Goal: Book appointment/travel/reservation

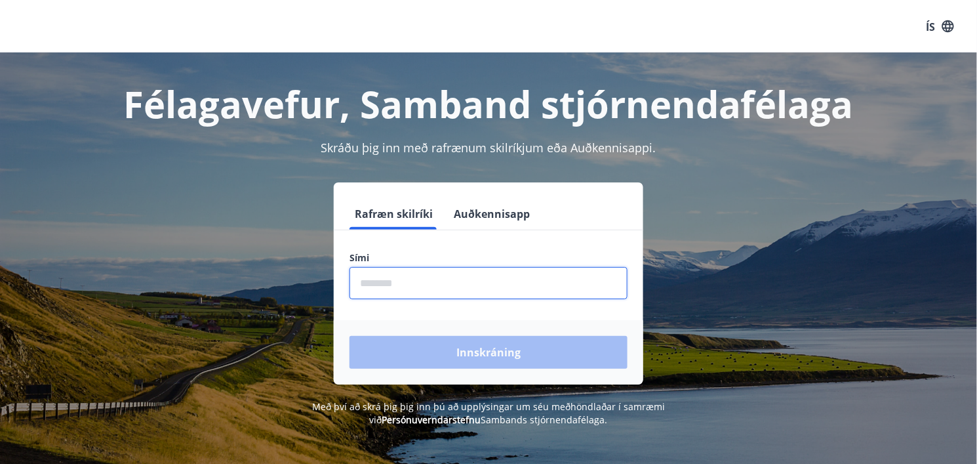
click at [393, 279] on input "phone" at bounding box center [489, 283] width 278 height 32
type input "********"
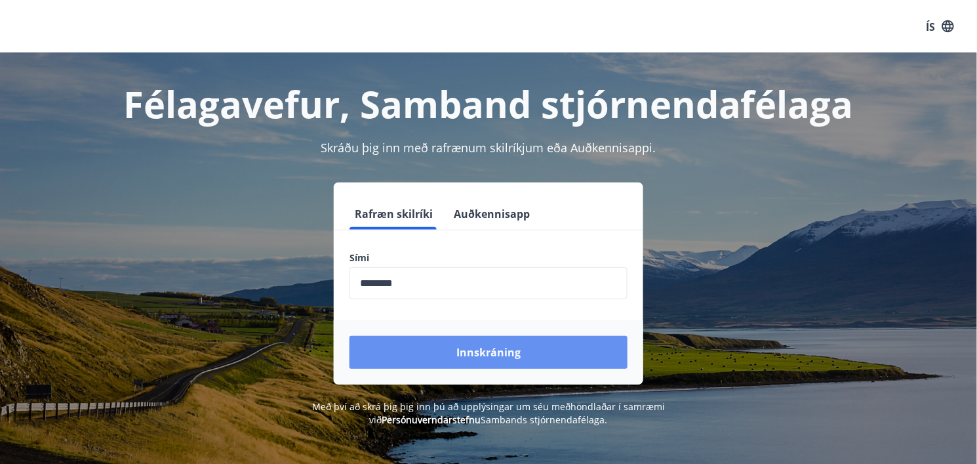
click at [482, 357] on font "Innskráning" at bounding box center [489, 353] width 64 height 14
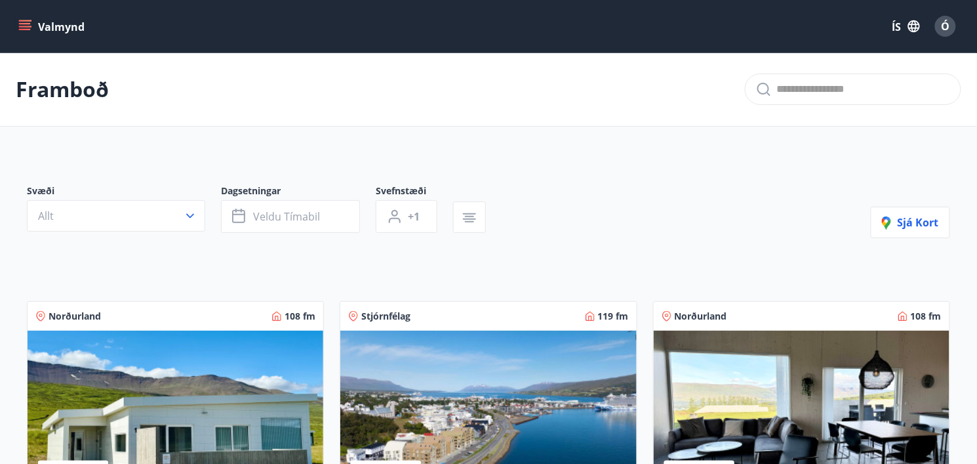
click at [32, 25] on button "Valmynd" at bounding box center [53, 26] width 74 height 24
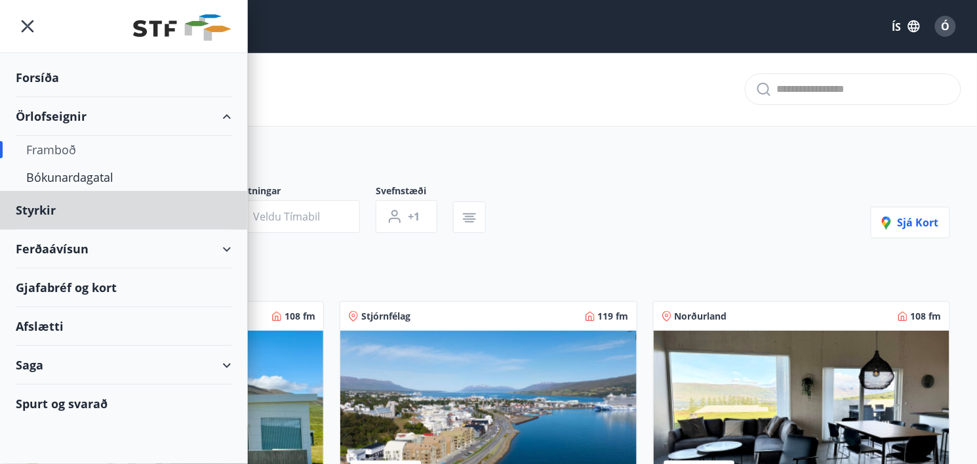
click at [37, 80] on font "Forsíða" at bounding box center [37, 78] width 43 height 16
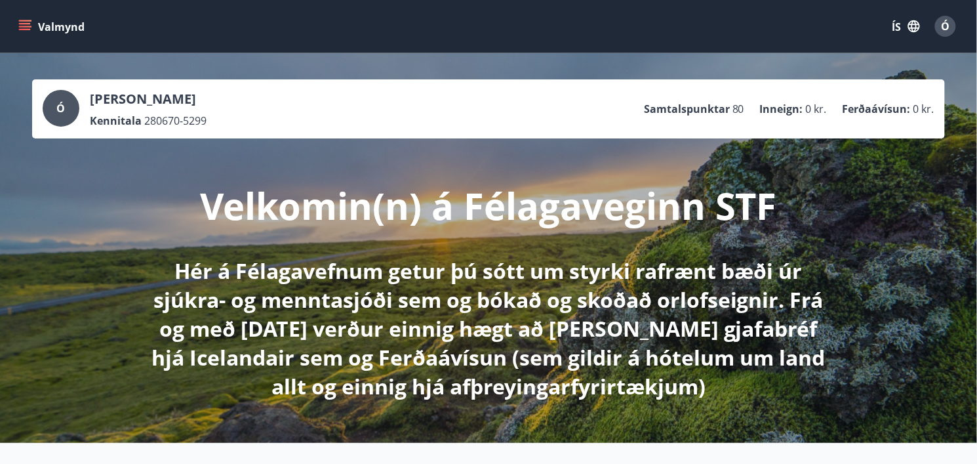
click at [24, 27] on icon "matseðill" at bounding box center [26, 26] width 14 height 1
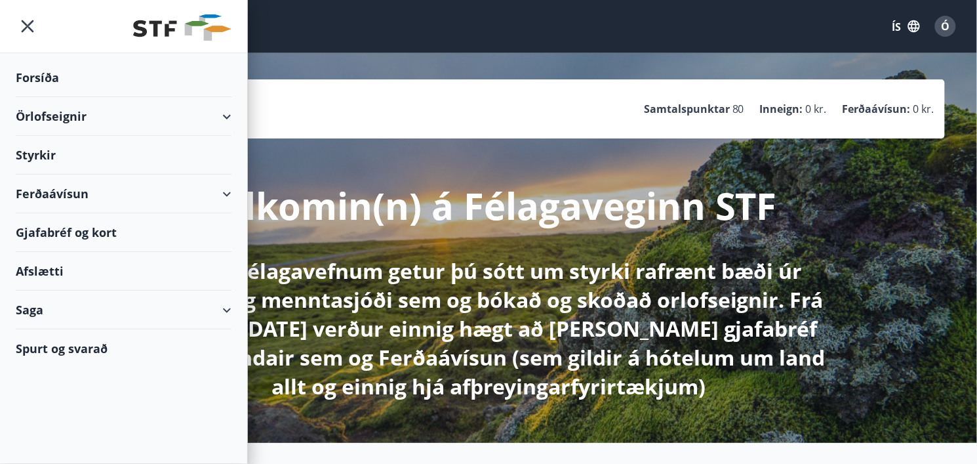
click at [230, 120] on div "Örlofseignir" at bounding box center [124, 116] width 216 height 39
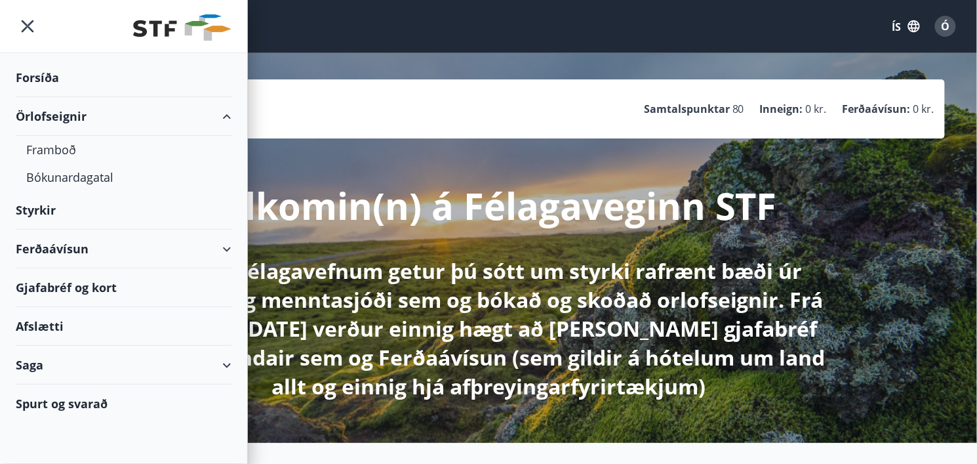
scroll to position [3, 0]
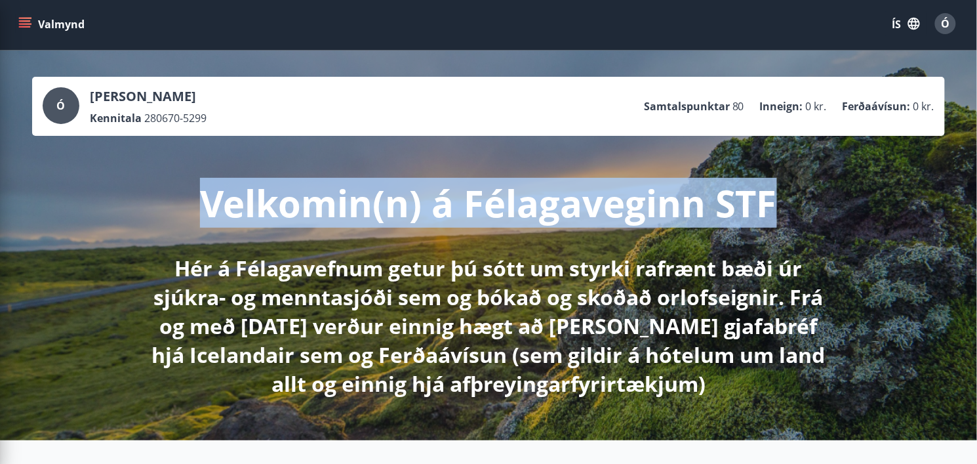
click at [774, 178] on div "Velkomin(n) á Félagaveginn STF Hér á Félagavefnum getur þú sótt um styrki rafræ…" at bounding box center [488, 267] width 735 height 262
click at [916, 24] on icon "button" at bounding box center [914, 23] width 14 height 14
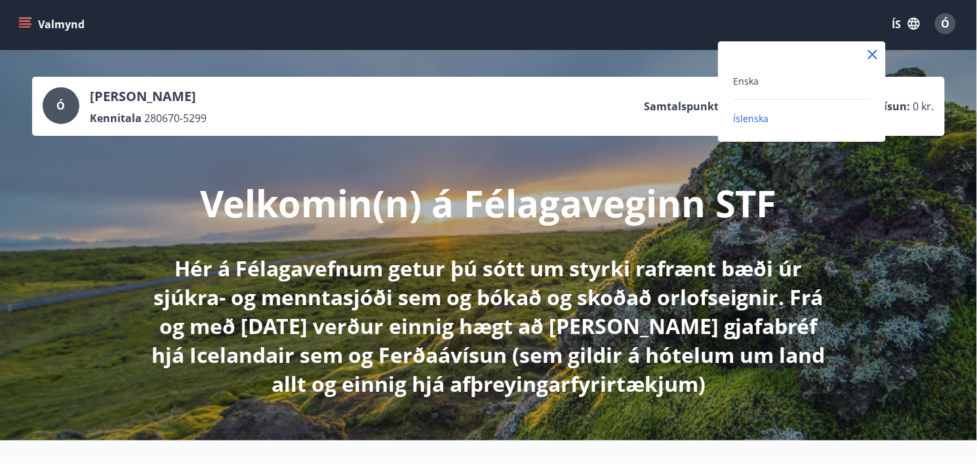
click at [916, 24] on div at bounding box center [488, 232] width 977 height 464
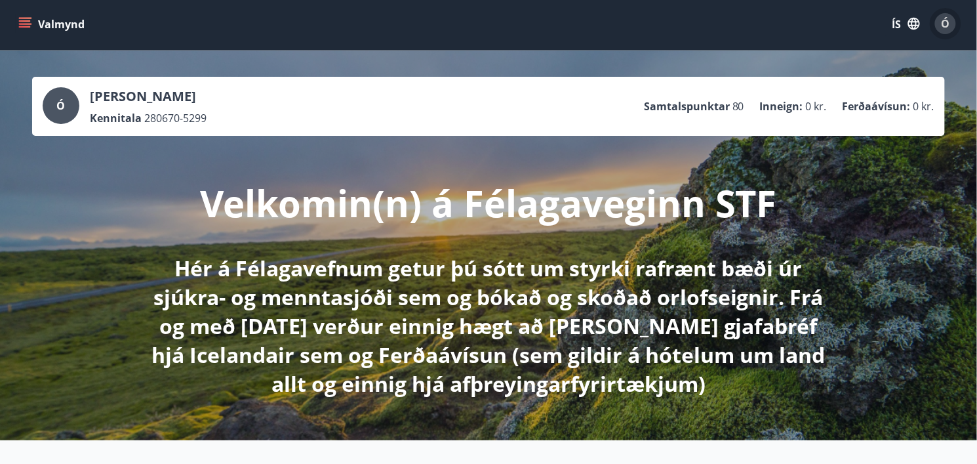
click at [947, 26] on font "Ó" at bounding box center [946, 23] width 9 height 14
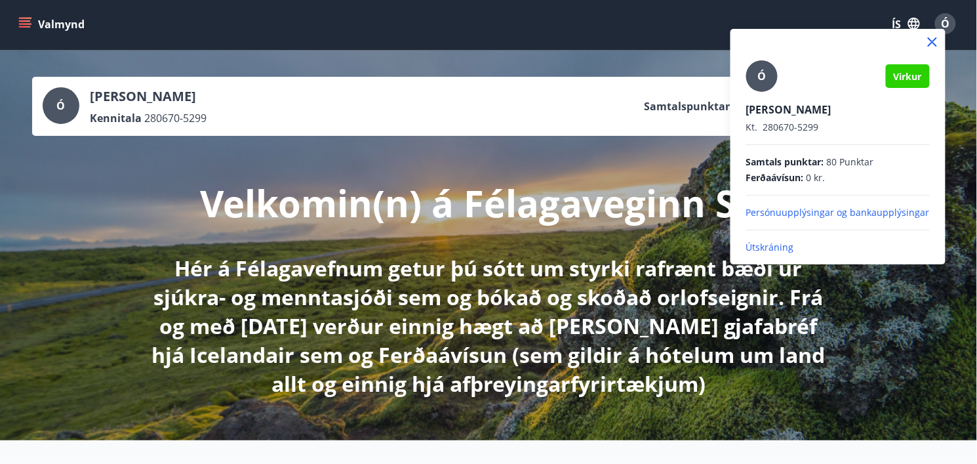
click at [630, 154] on div at bounding box center [488, 232] width 977 height 464
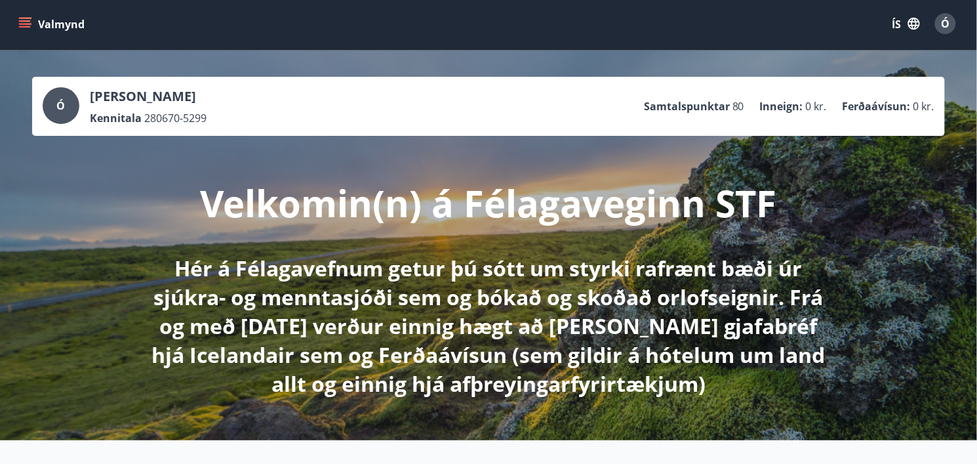
click at [36, 28] on button "Valmynd" at bounding box center [53, 24] width 74 height 24
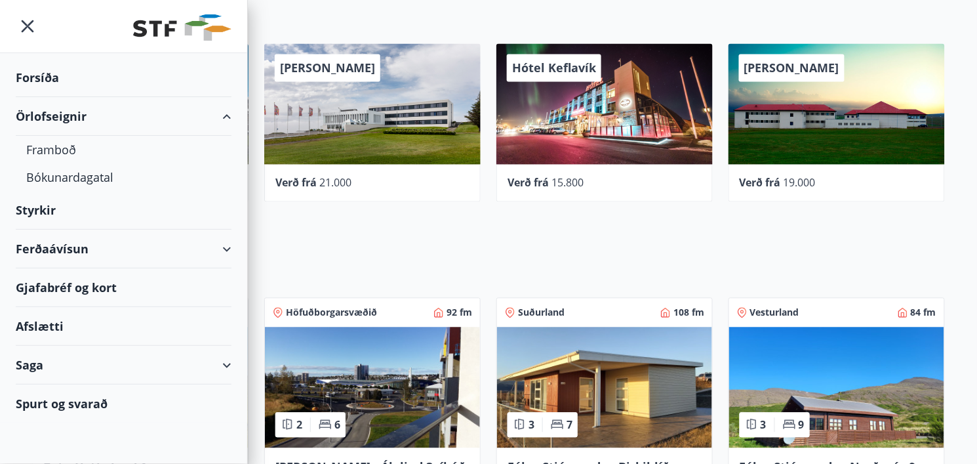
scroll to position [703, 0]
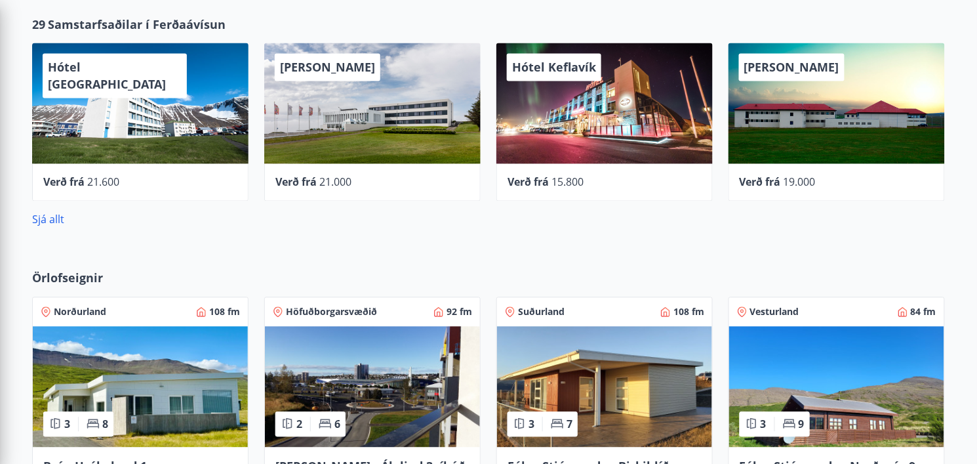
drag, startPoint x: 287, startPoint y: 22, endPoint x: 277, endPoint y: 19, distance: 9.8
click at [287, 22] on div "29 Samstarfsaðilar í Ferðaávísun" at bounding box center [488, 24] width 913 height 17
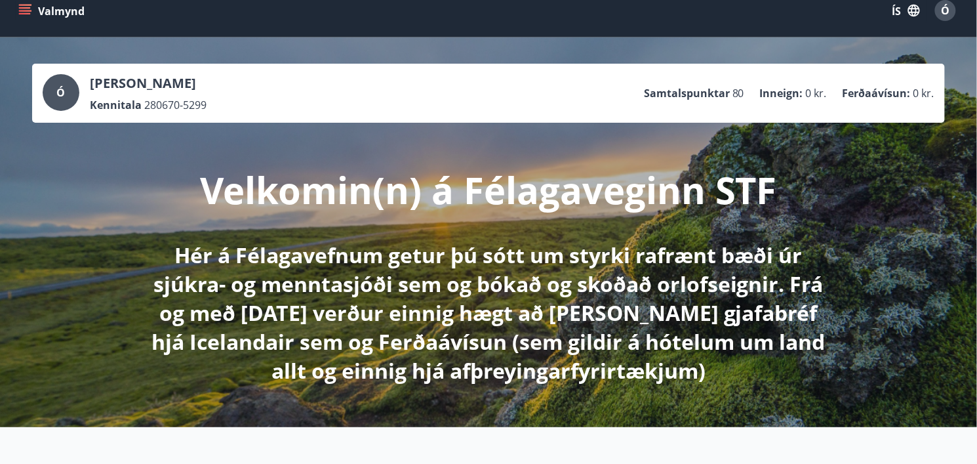
scroll to position [0, 0]
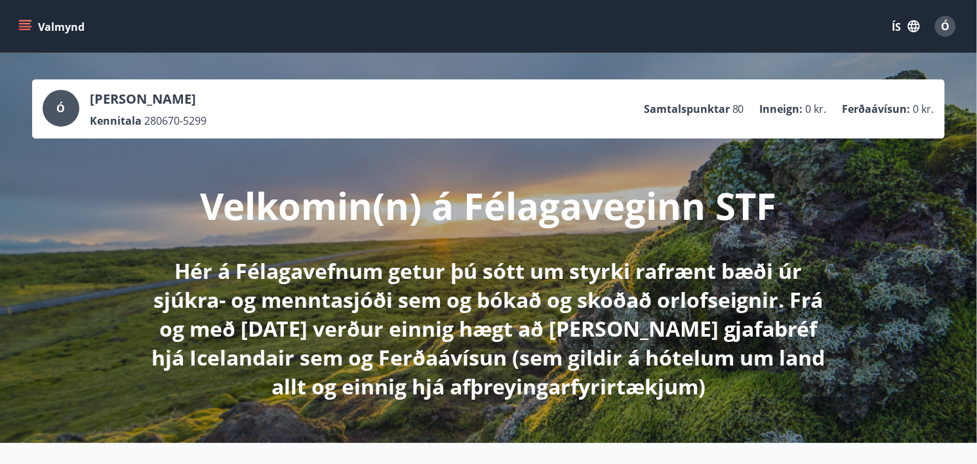
click at [35, 26] on button "Valmynd" at bounding box center [53, 26] width 74 height 24
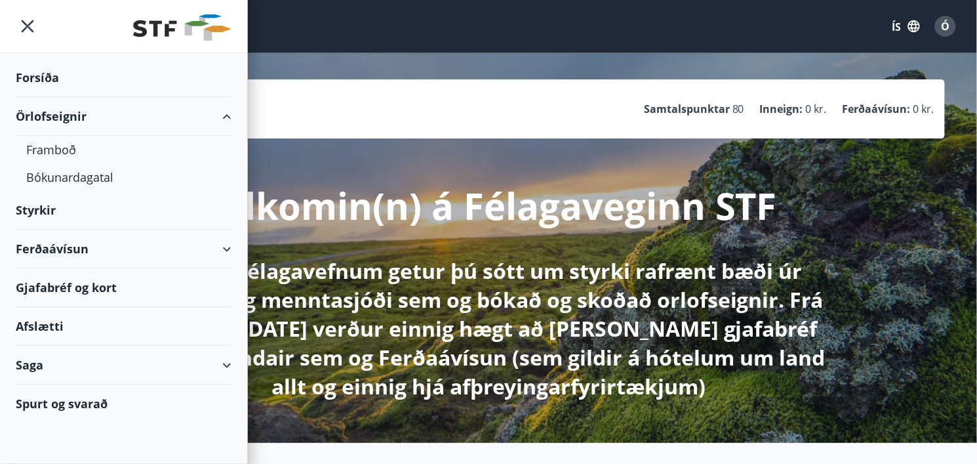
click at [74, 119] on font "Örlofseignir" at bounding box center [51, 116] width 71 height 16
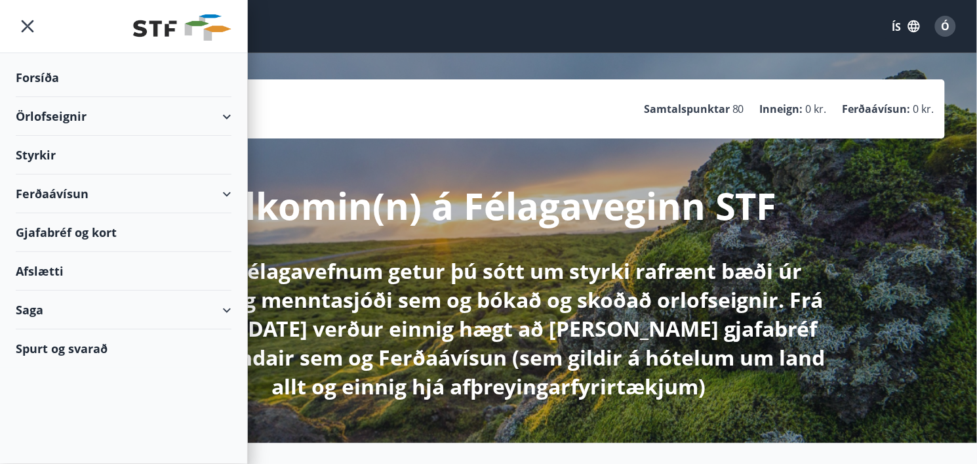
click at [72, 120] on font "Örlofseignir" at bounding box center [51, 116] width 71 height 16
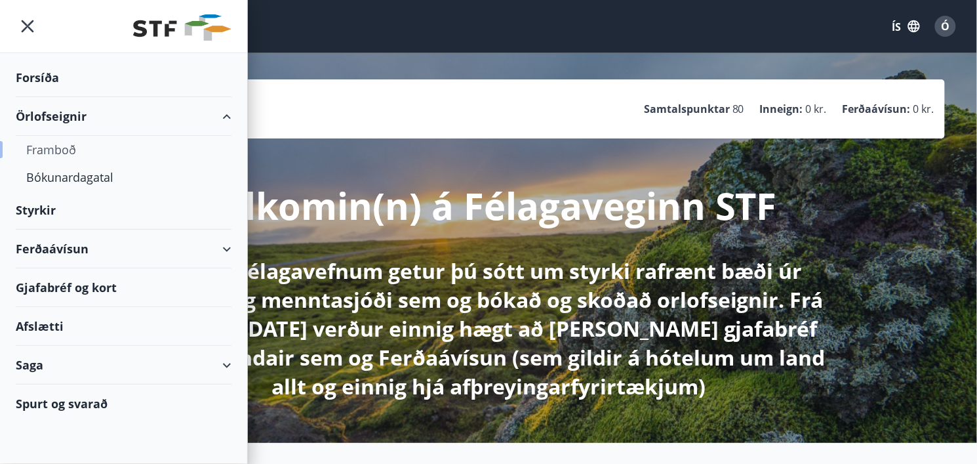
click at [60, 152] on font "Framboð" at bounding box center [51, 150] width 50 height 16
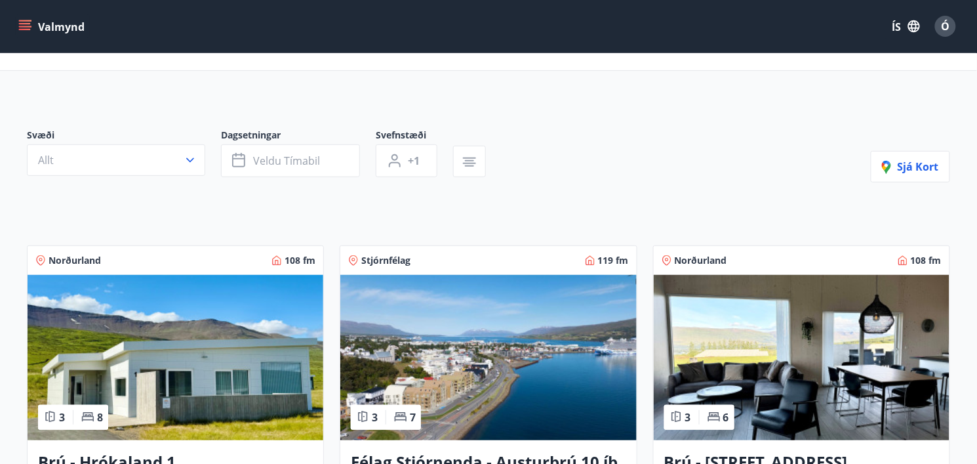
scroll to position [47, 0]
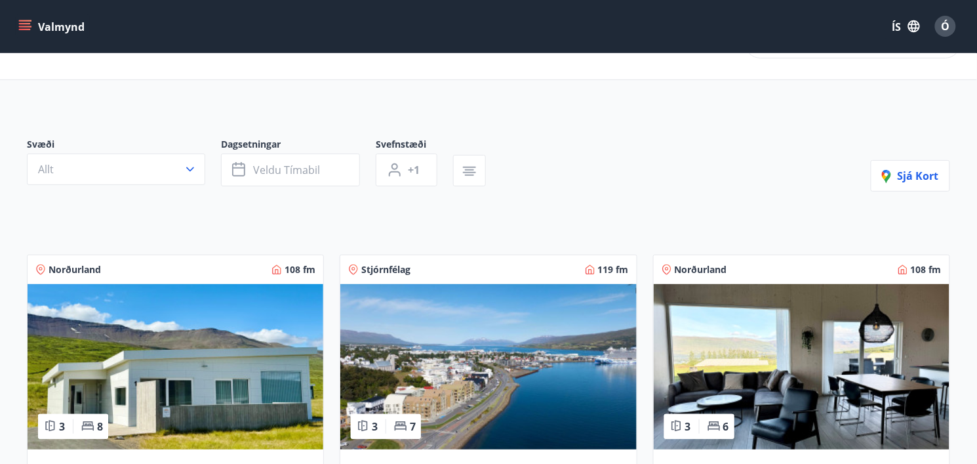
click at [190, 171] on icon "button" at bounding box center [190, 169] width 8 height 5
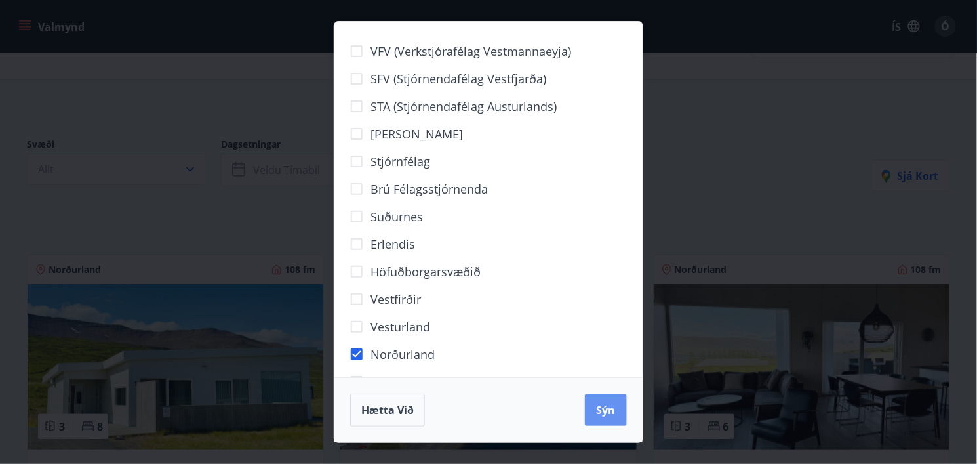
click at [594, 406] on button "Sýn" at bounding box center [606, 409] width 42 height 31
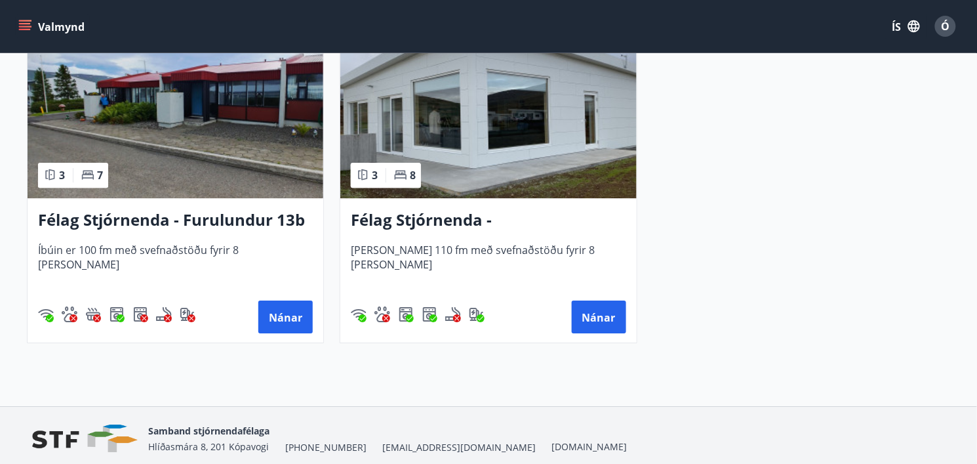
scroll to position [1057, 0]
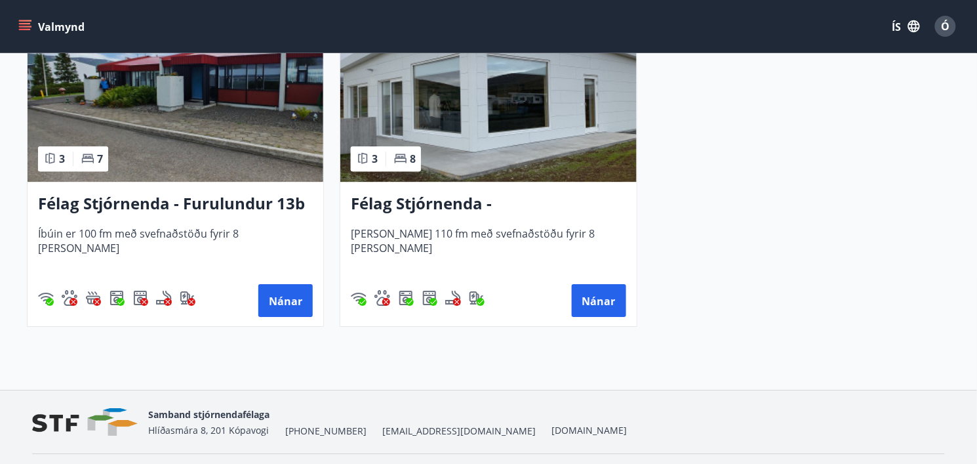
click at [192, 207] on font "Félag Stjórnenda - Furulundur 13b - [GEOGRAPHIC_DATA]" at bounding box center [171, 214] width 267 height 44
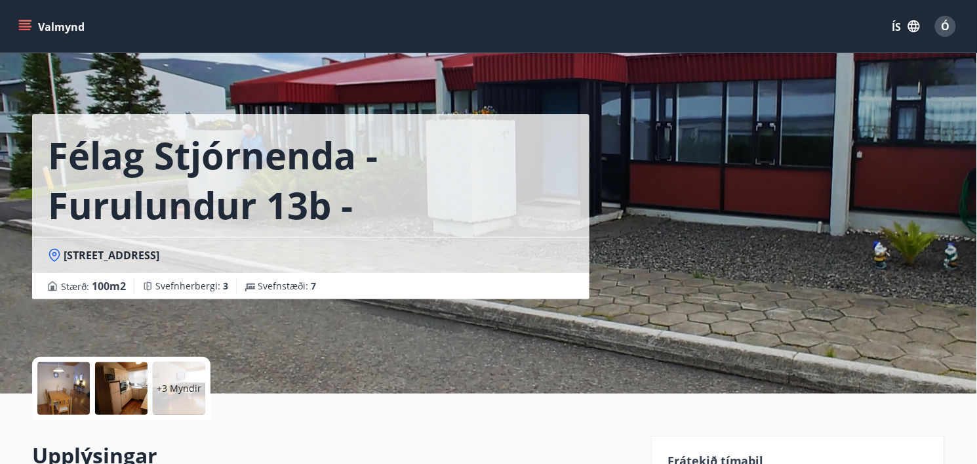
click at [31, 25] on icon "matseðill" at bounding box center [24, 26] width 13 height 13
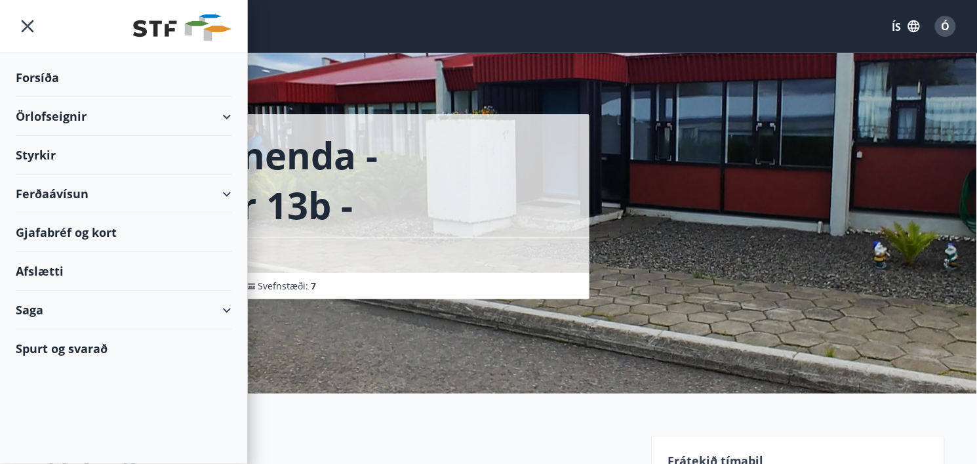
click at [222, 313] on div "Saga" at bounding box center [124, 310] width 216 height 39
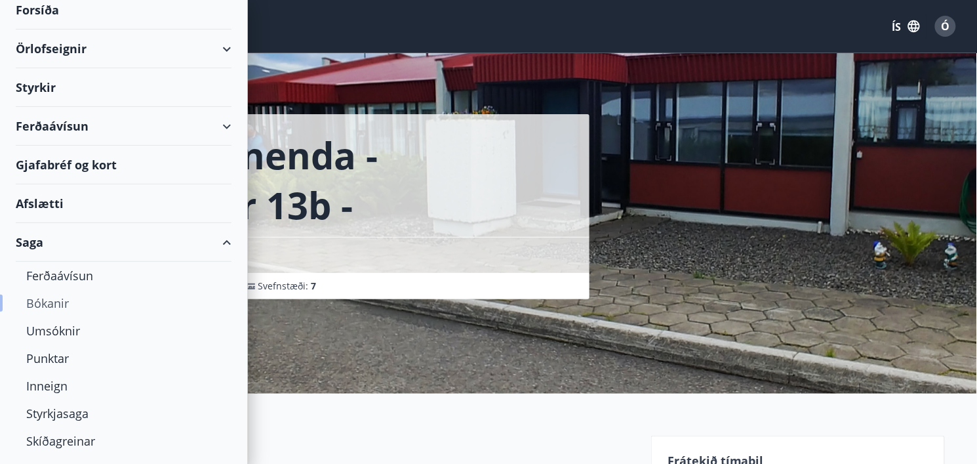
scroll to position [70, 0]
click at [54, 301] on font "Bókanir" at bounding box center [47, 301] width 43 height 16
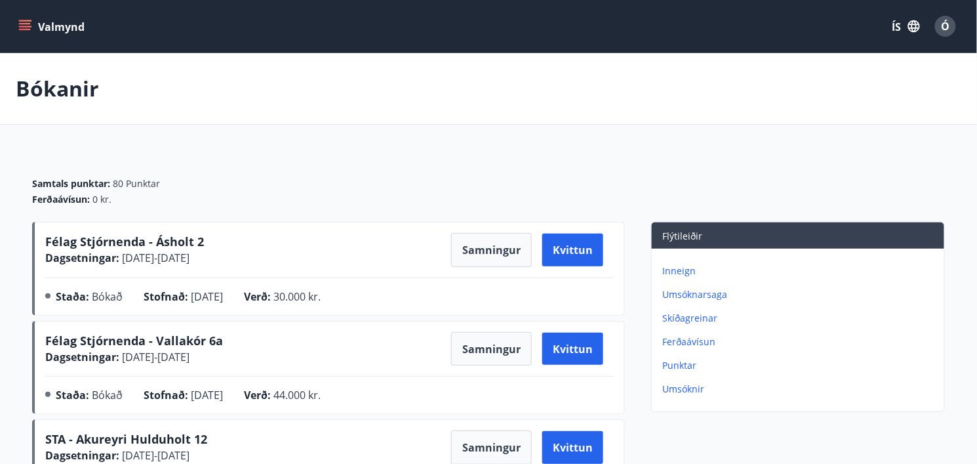
click at [690, 293] on font "Umsóknarsaga" at bounding box center [695, 294] width 65 height 12
click at [683, 275] on font "Inneign" at bounding box center [679, 270] width 33 height 12
click at [51, 29] on font "Valmynd" at bounding box center [61, 27] width 47 height 14
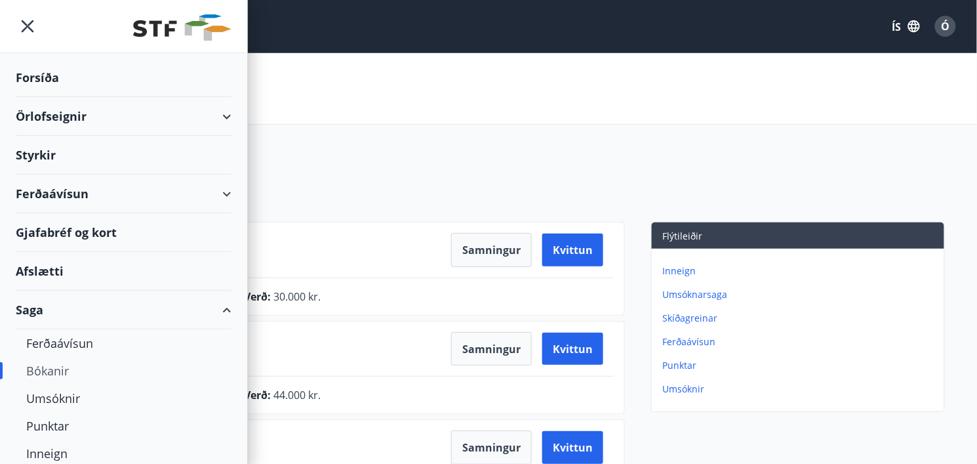
click at [85, 116] on font "Örlofseignir" at bounding box center [51, 116] width 71 height 16
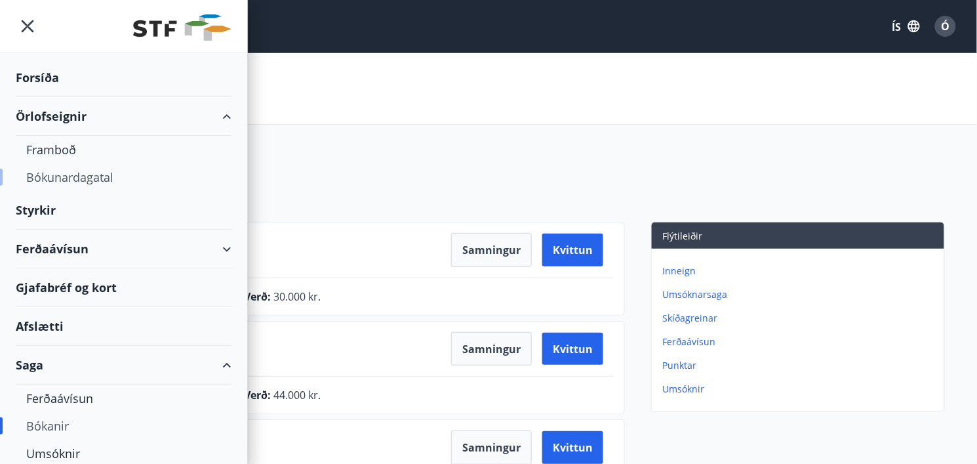
click at [70, 175] on font "Bókunardagatal" at bounding box center [69, 177] width 87 height 16
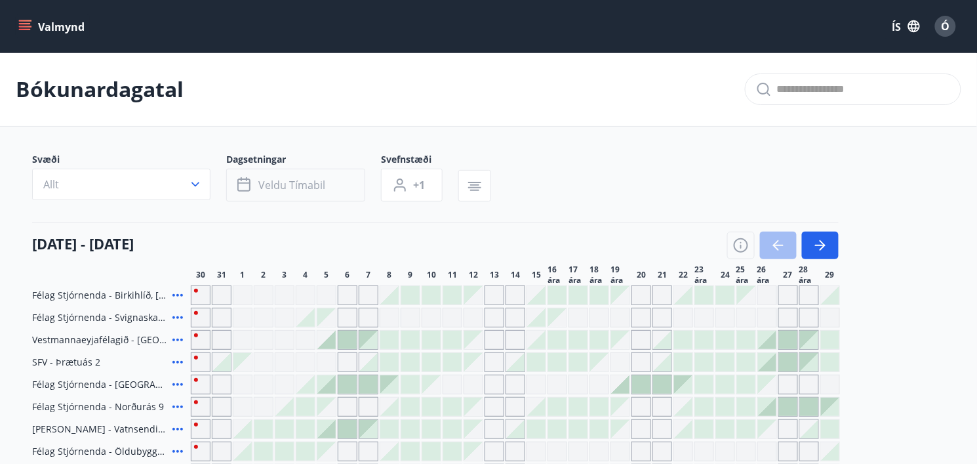
click at [266, 182] on font "Veldu tímabil" at bounding box center [291, 185] width 67 height 14
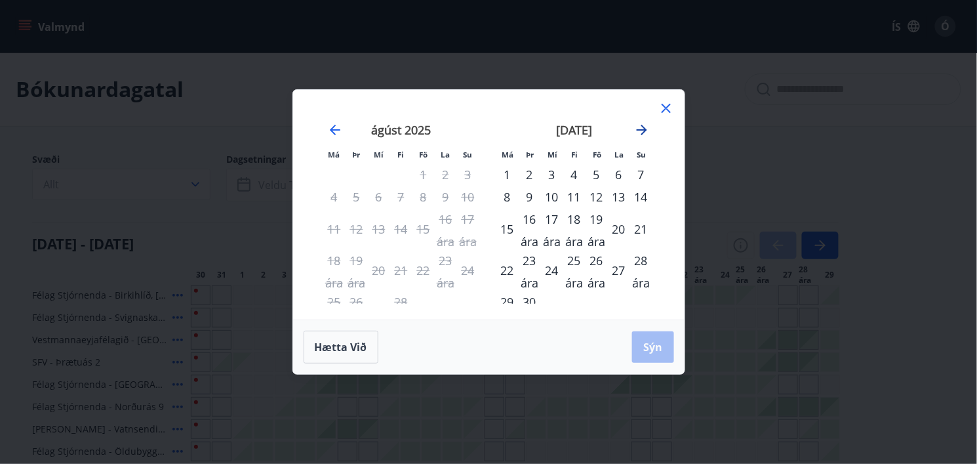
click at [641, 132] on icon "Færðu þig áfram til að skipta yfir í næsta mánuð." at bounding box center [642, 130] width 16 height 16
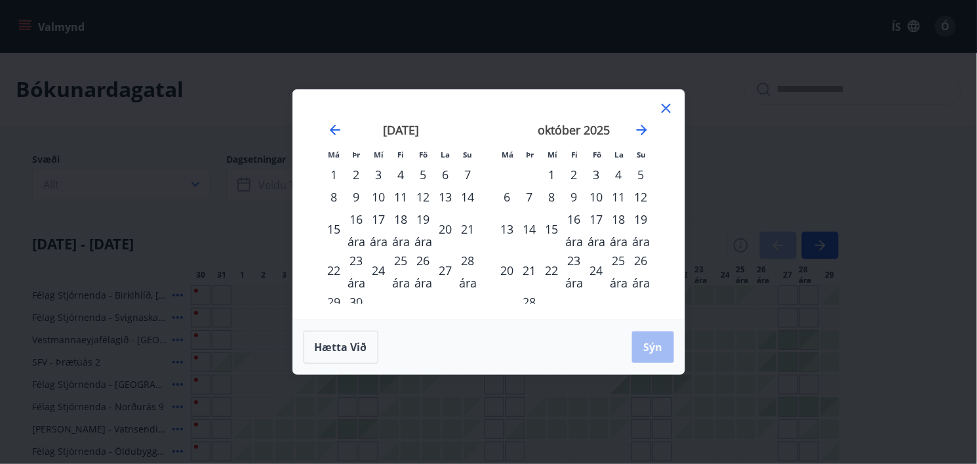
click at [598, 218] on font "17 ára" at bounding box center [597, 230] width 18 height 38
click at [642, 218] on font "19 ára" at bounding box center [641, 231] width 18 height 38
drag, startPoint x: 653, startPoint y: 344, endPoint x: 615, endPoint y: 317, distance: 45.7
click at [653, 344] on font "Sýn" at bounding box center [653, 347] width 19 height 14
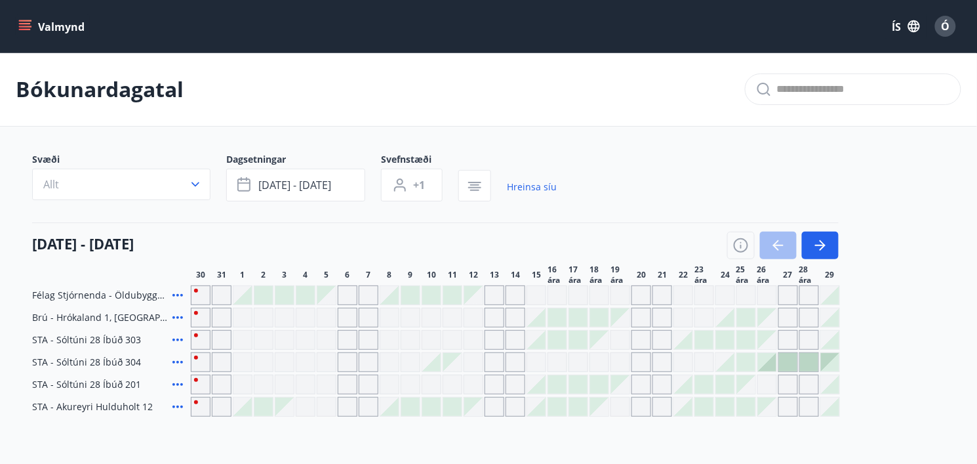
click at [197, 185] on icon "button" at bounding box center [195, 184] width 13 height 13
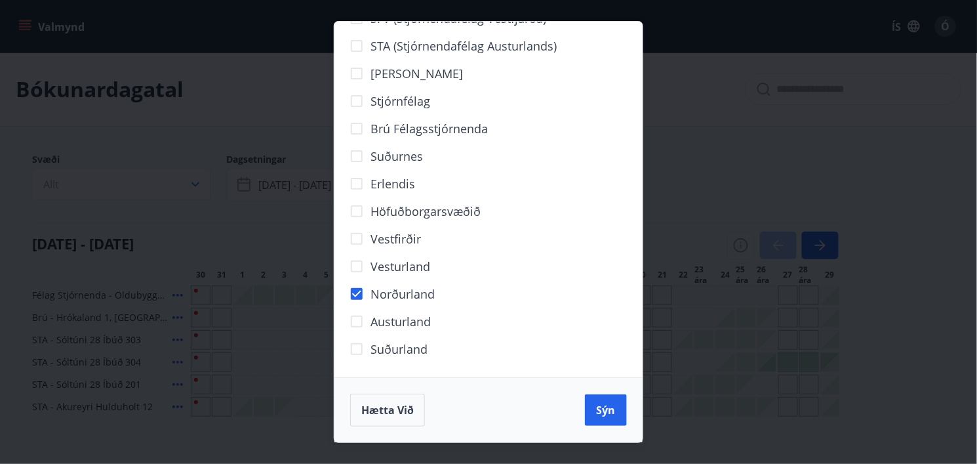
scroll to position [61, 0]
click at [608, 413] on font "Sýn" at bounding box center [606, 410] width 19 height 14
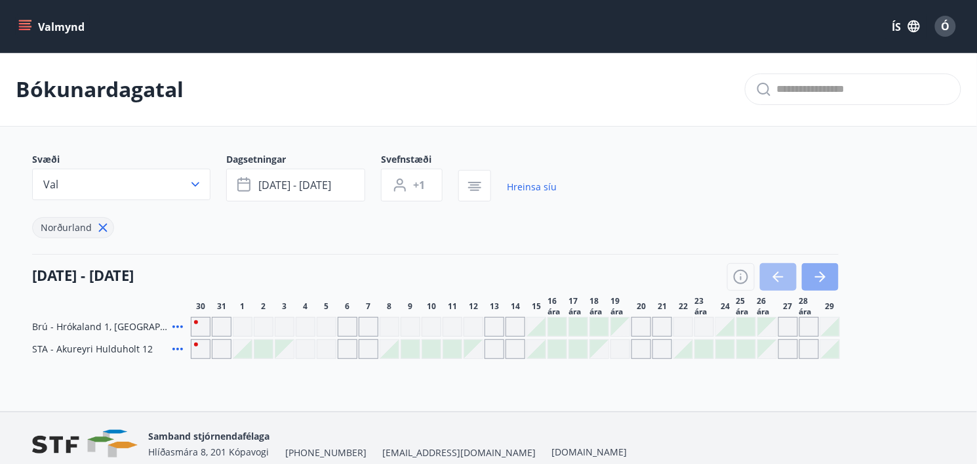
click at [824, 273] on icon "button" at bounding box center [821, 277] width 16 height 16
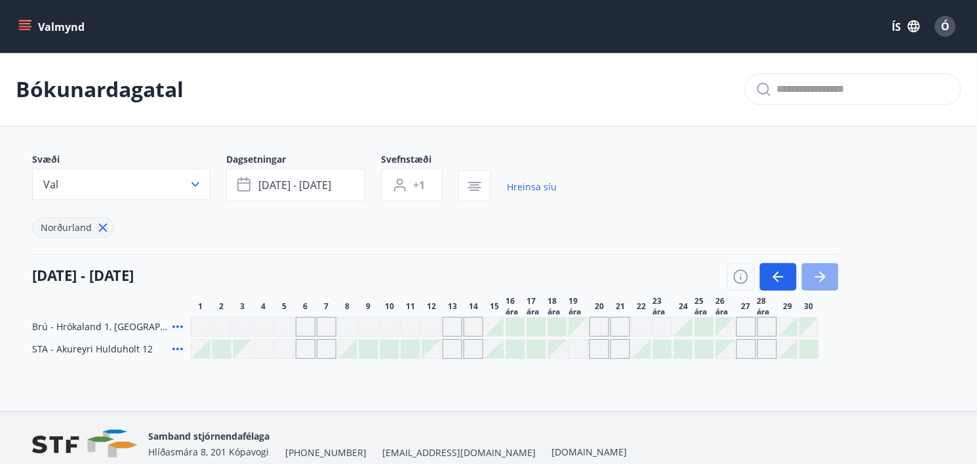
click at [826, 273] on icon "button" at bounding box center [821, 277] width 16 height 16
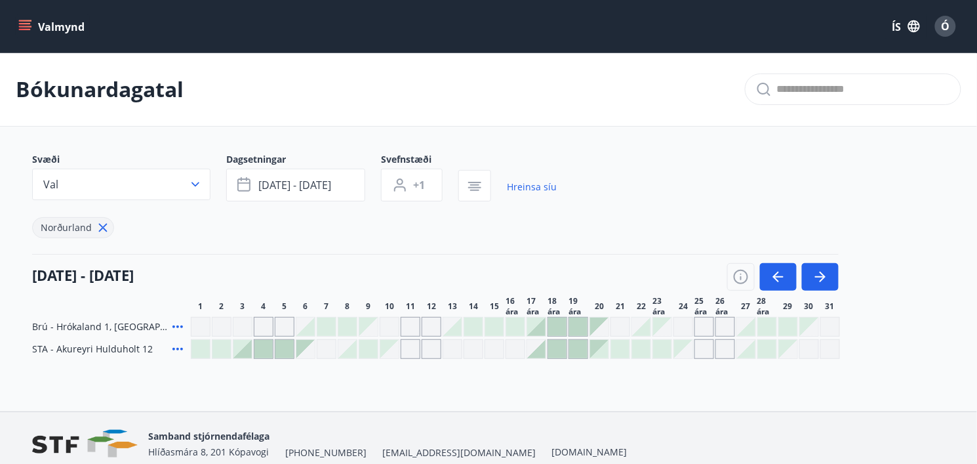
click at [533, 321] on div at bounding box center [536, 326] width 18 height 18
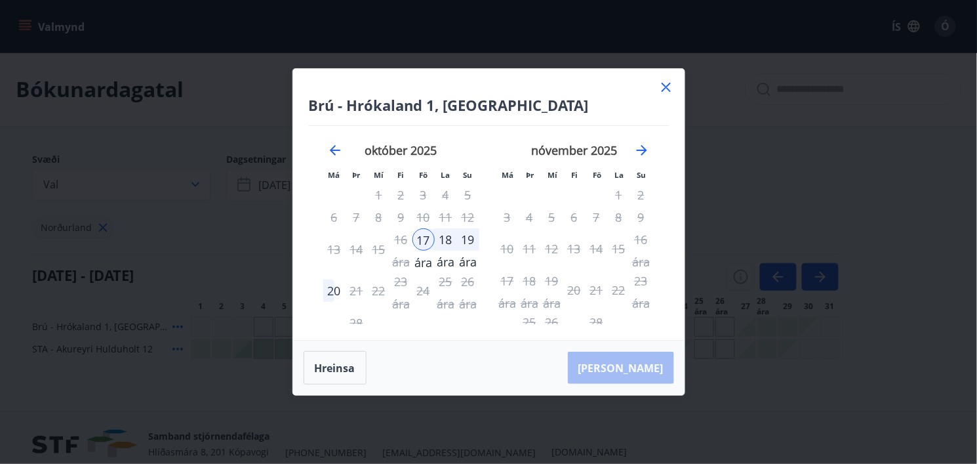
click at [468, 236] on font "19 ára" at bounding box center [468, 251] width 18 height 38
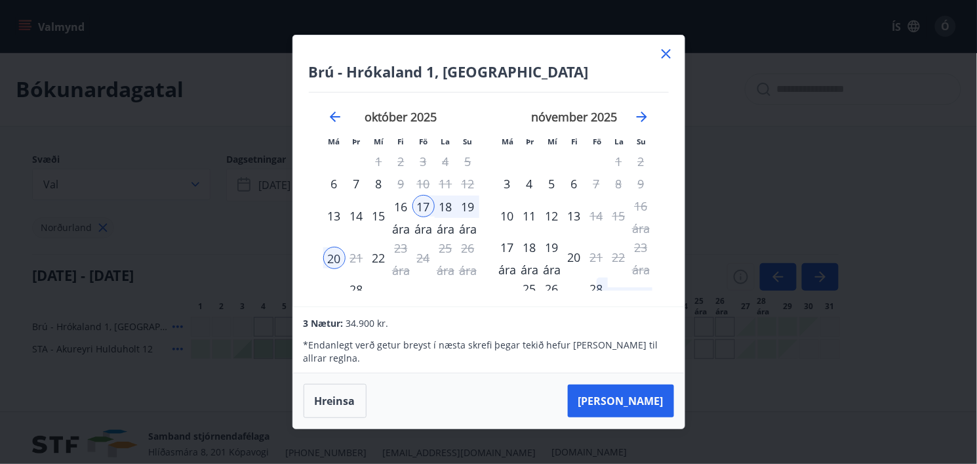
click at [664, 58] on icon at bounding box center [666, 53] width 9 height 9
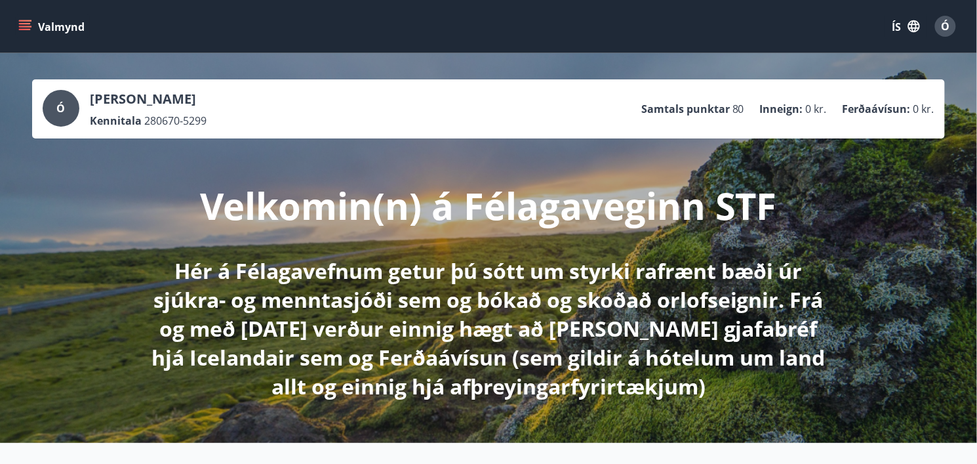
click at [30, 28] on icon "matseðill" at bounding box center [24, 26] width 13 height 13
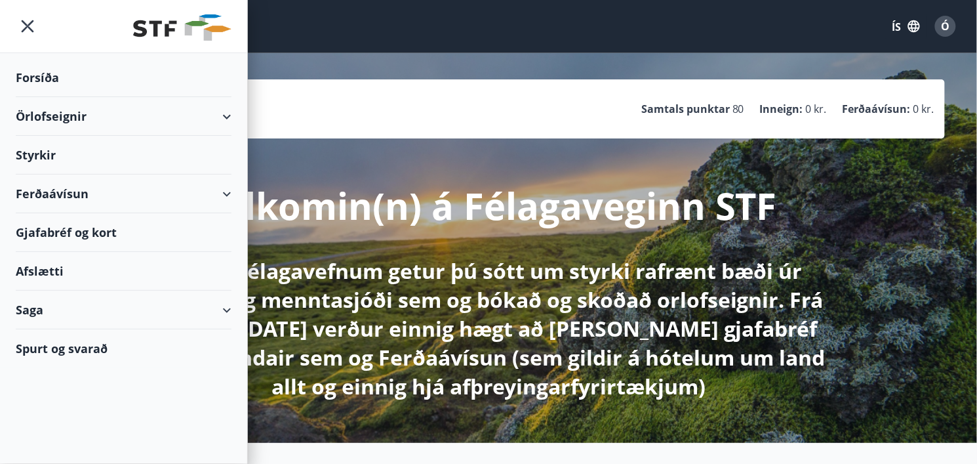
click at [219, 310] on div "Saga" at bounding box center [124, 310] width 216 height 39
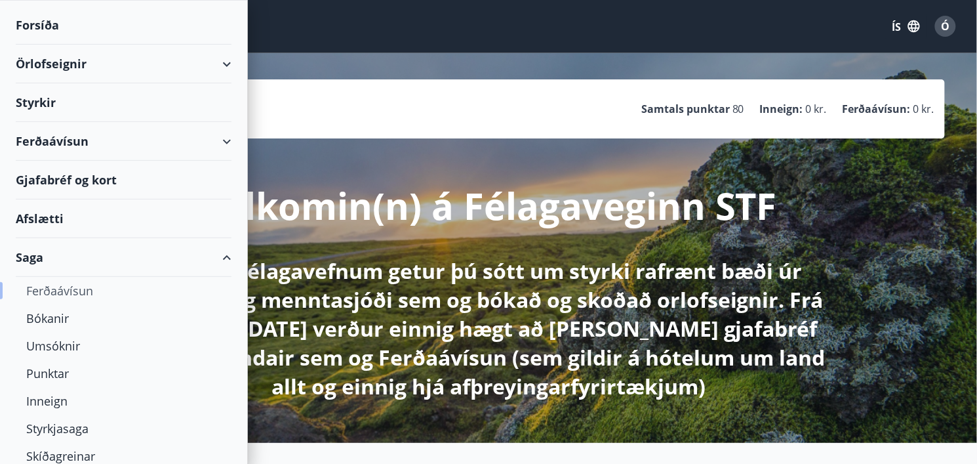
scroll to position [69, 0]
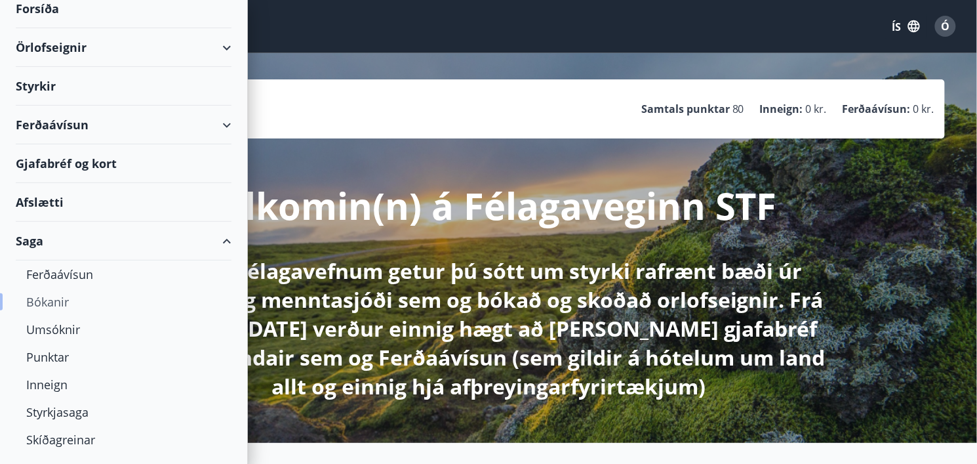
click at [64, 301] on font "Bókanir" at bounding box center [47, 302] width 43 height 16
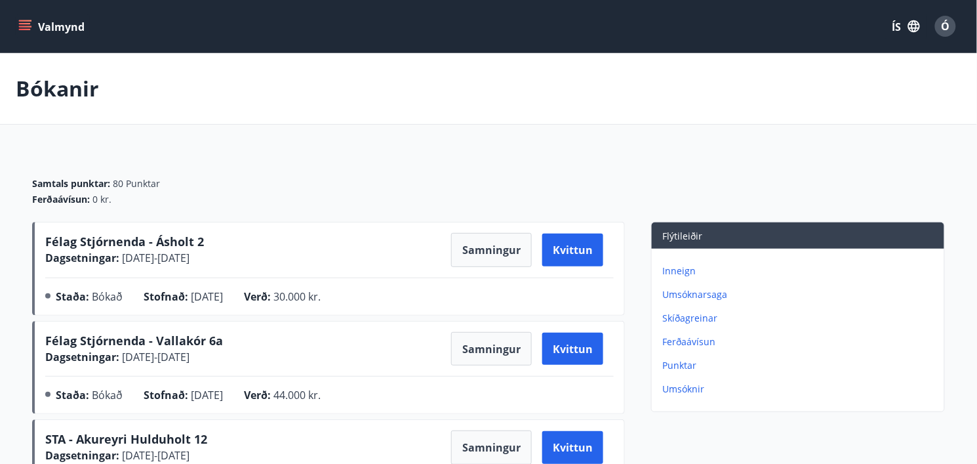
click at [30, 25] on icon "matseðill" at bounding box center [24, 26] width 13 height 13
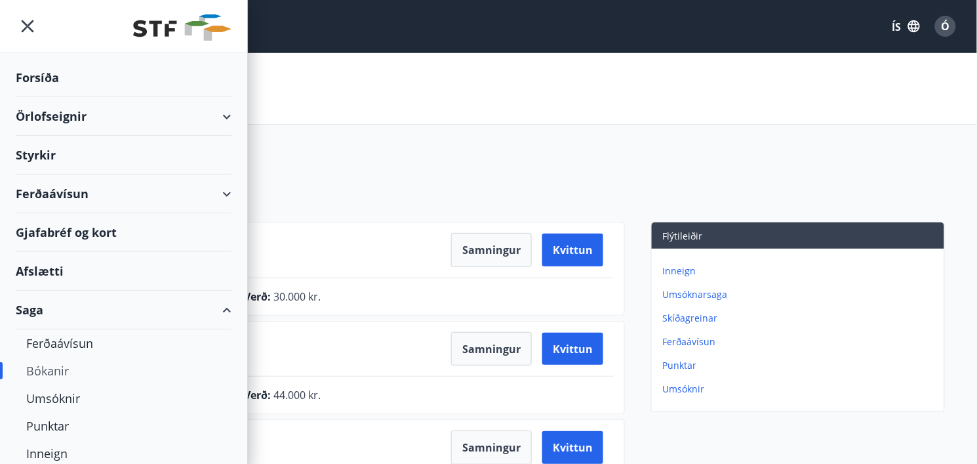
click at [77, 117] on font "Örlofseignir" at bounding box center [51, 116] width 71 height 16
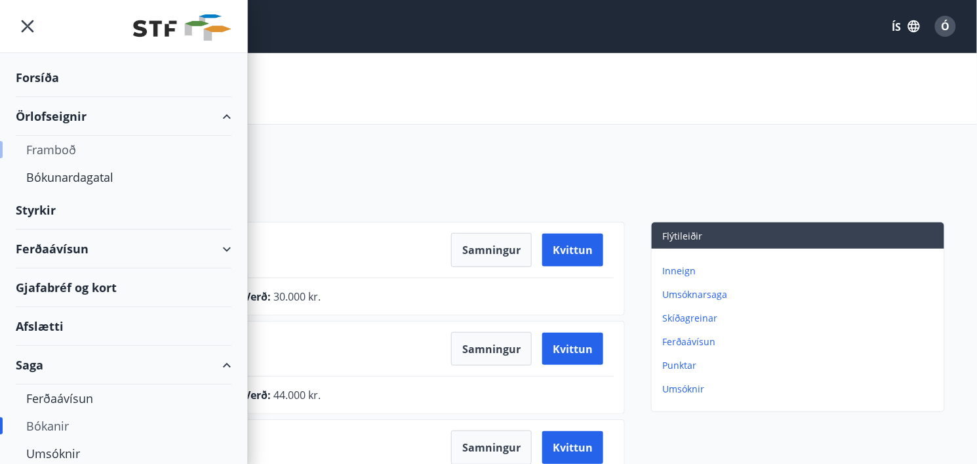
click at [57, 153] on font "Framboð" at bounding box center [51, 150] width 50 height 16
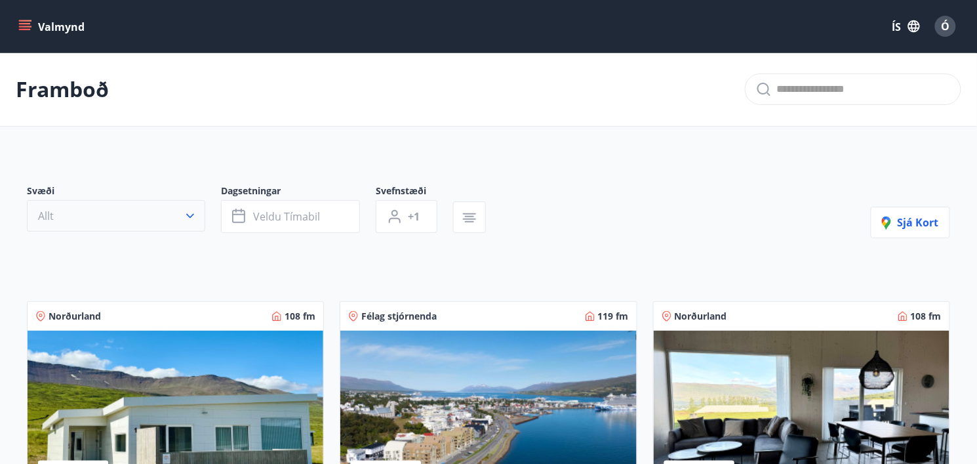
click at [191, 214] on icon "button" at bounding box center [190, 215] width 13 height 13
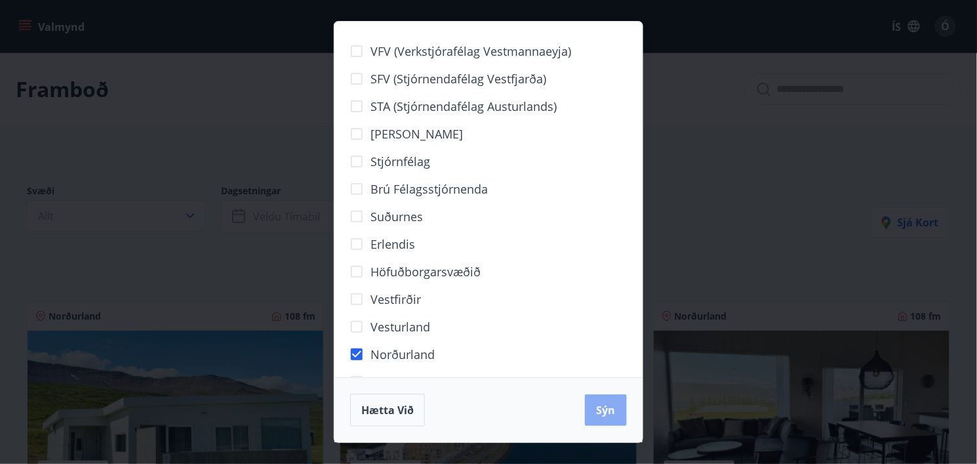
click at [600, 406] on font "Sýn" at bounding box center [606, 410] width 19 height 14
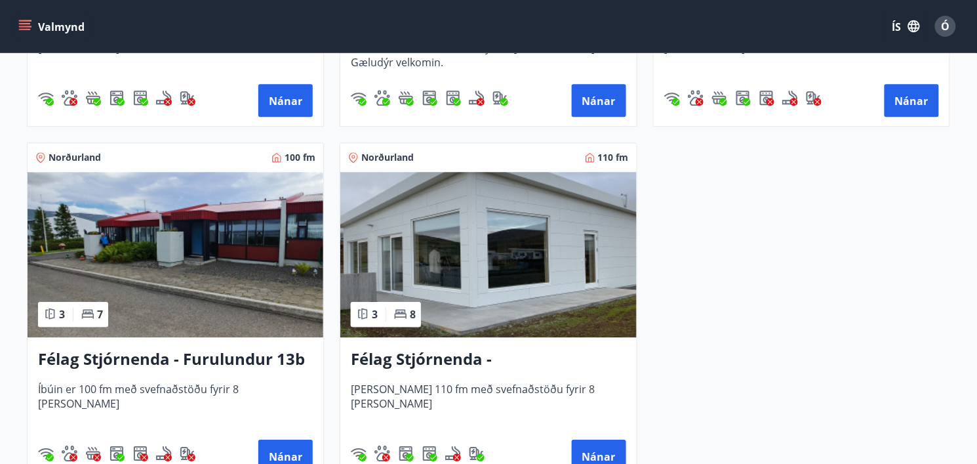
scroll to position [903, 0]
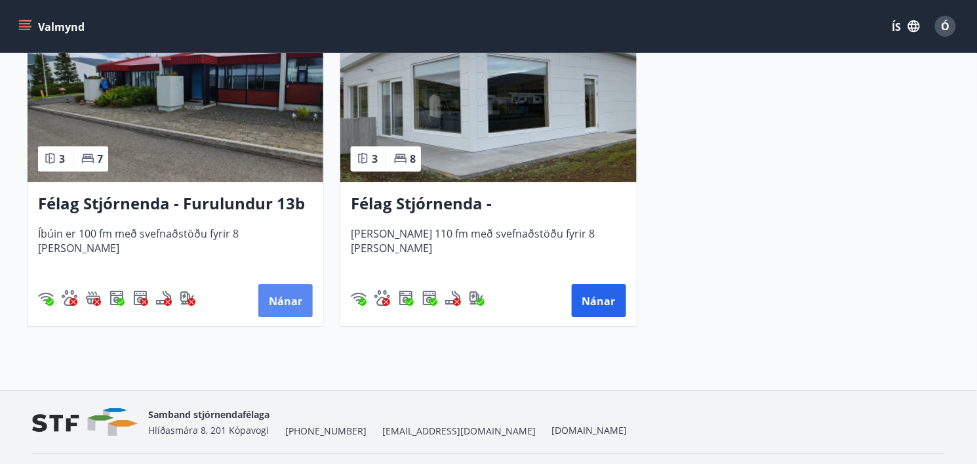
click at [278, 302] on font "Nánar" at bounding box center [285, 301] width 33 height 14
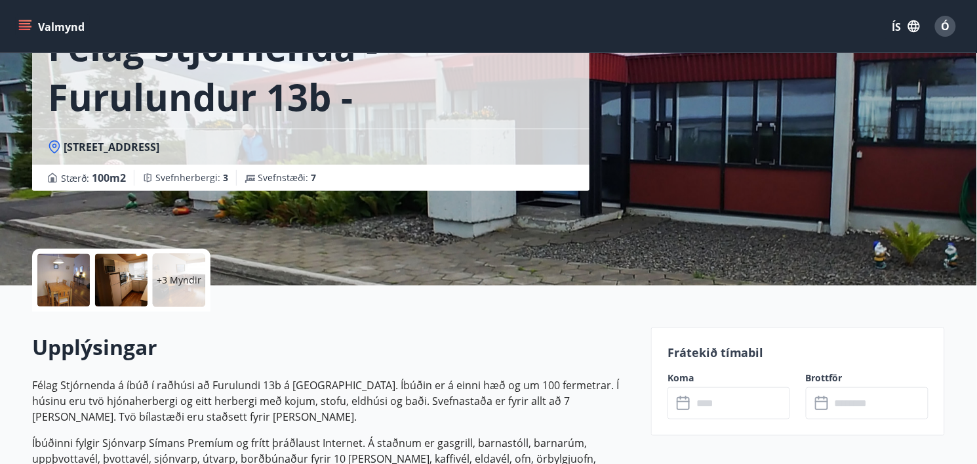
scroll to position [118, 0]
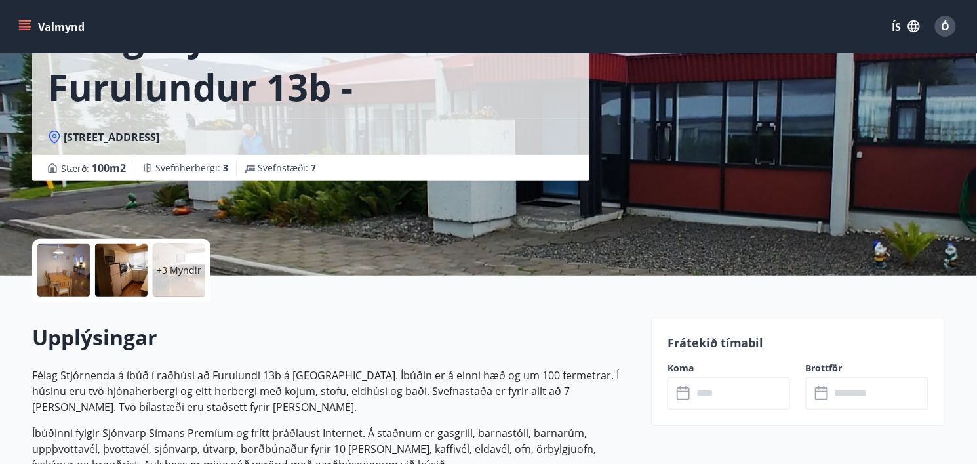
click at [710, 395] on input "text" at bounding box center [742, 393] width 98 height 32
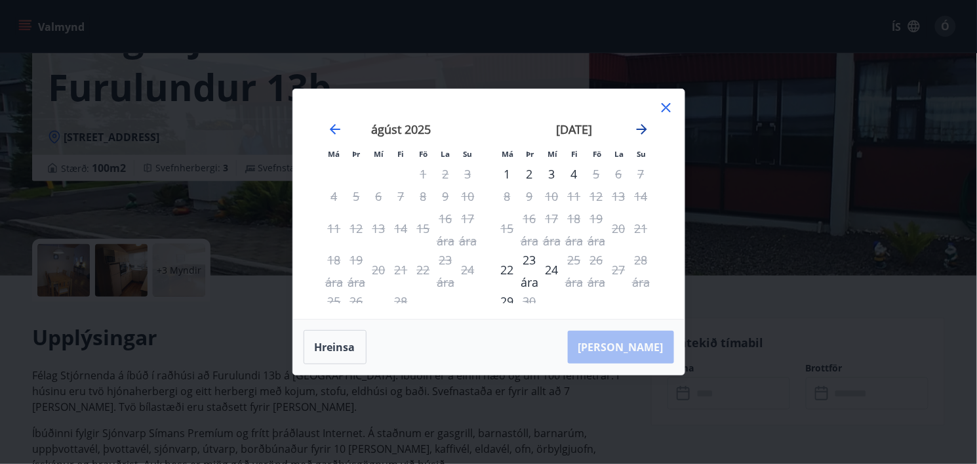
click at [645, 129] on icon "Færðu þig áfram til að skipta yfir í næsta mánuð." at bounding box center [642, 129] width 10 height 10
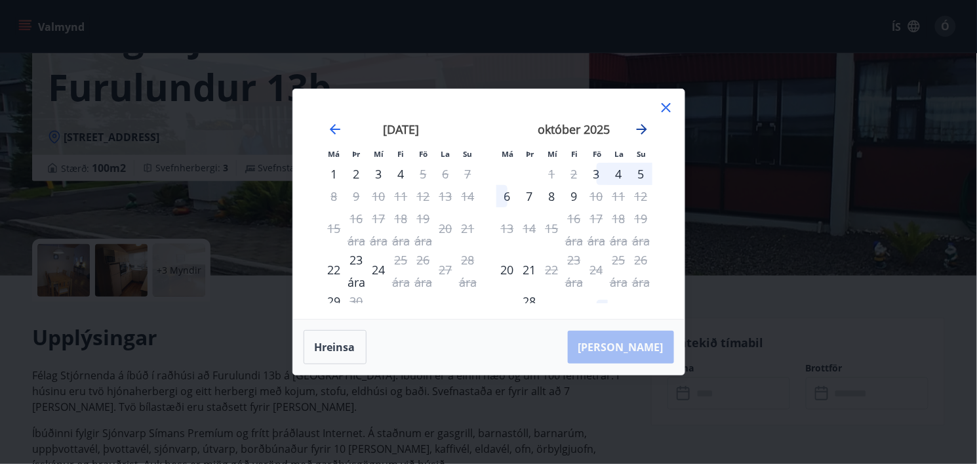
click at [645, 128] on icon "Færðu þig áfram til að skipta yfir í næsta mánuð." at bounding box center [642, 129] width 10 height 10
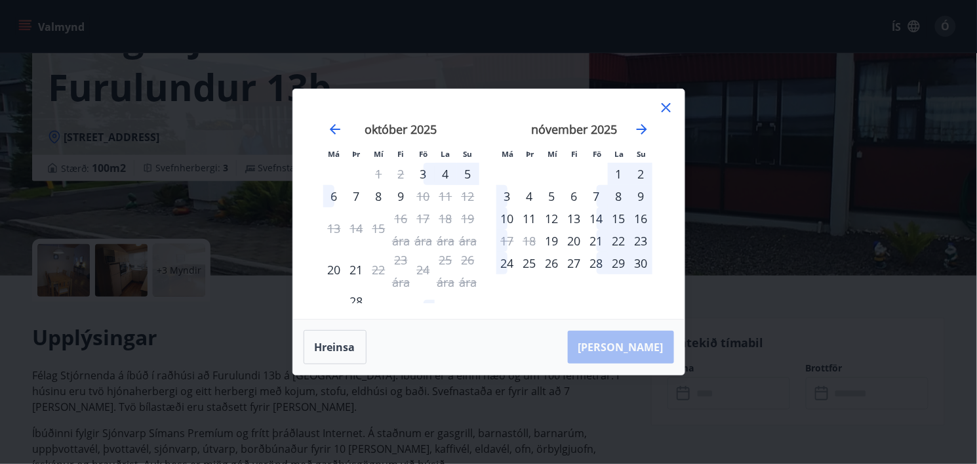
click at [670, 109] on icon at bounding box center [667, 108] width 16 height 16
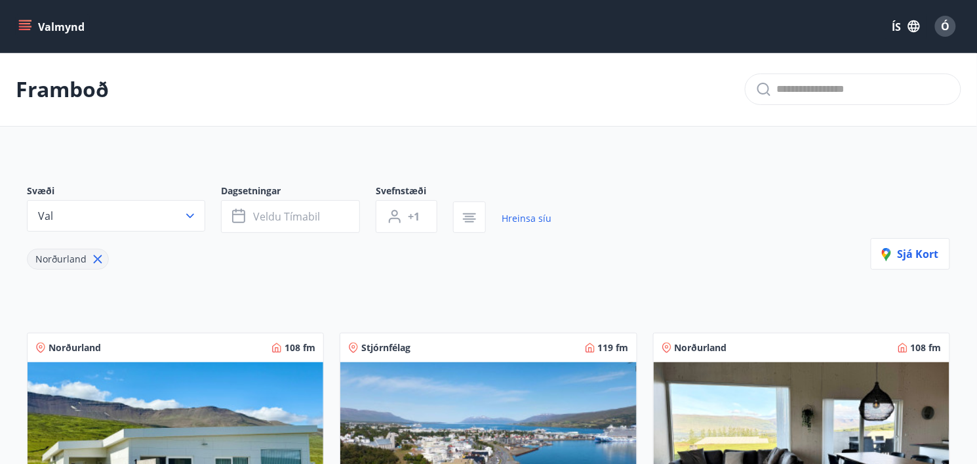
click at [25, 26] on icon "matseðill" at bounding box center [26, 26] width 14 height 1
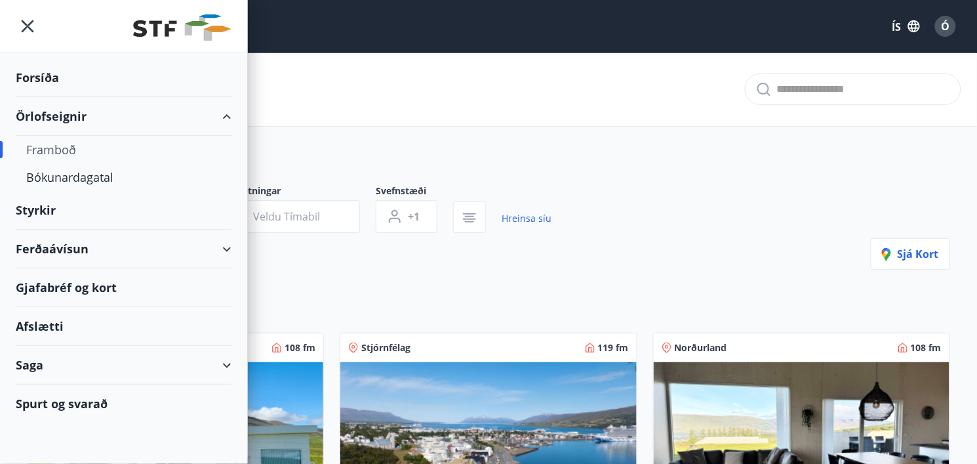
click at [230, 249] on div "Ferðaávísun" at bounding box center [124, 249] width 216 height 39
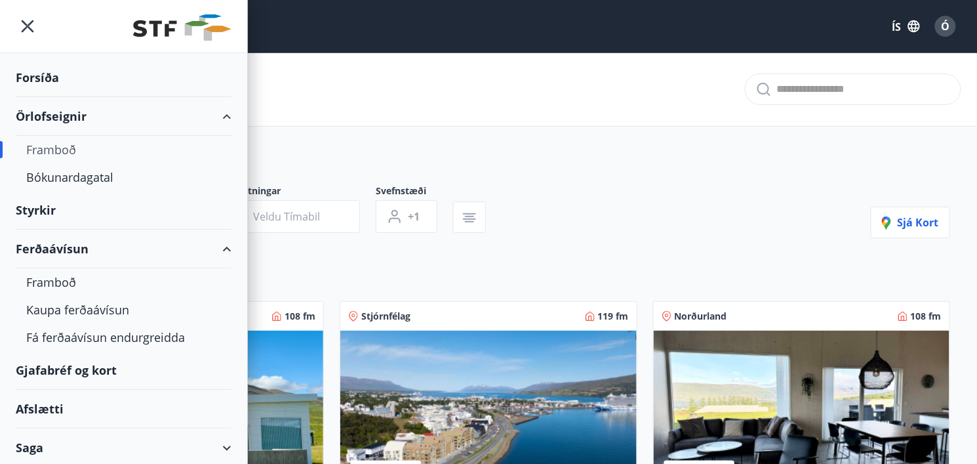
scroll to position [41, 0]
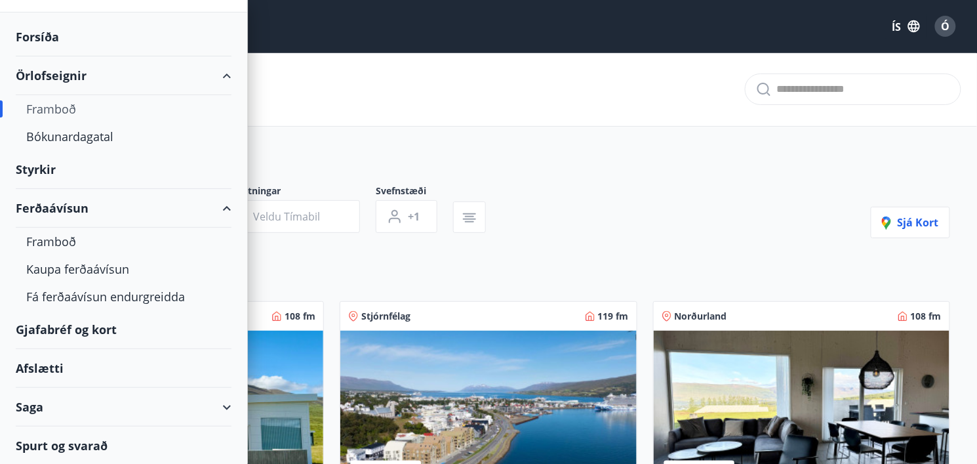
click at [69, 363] on div "Afslætti" at bounding box center [124, 368] width 216 height 39
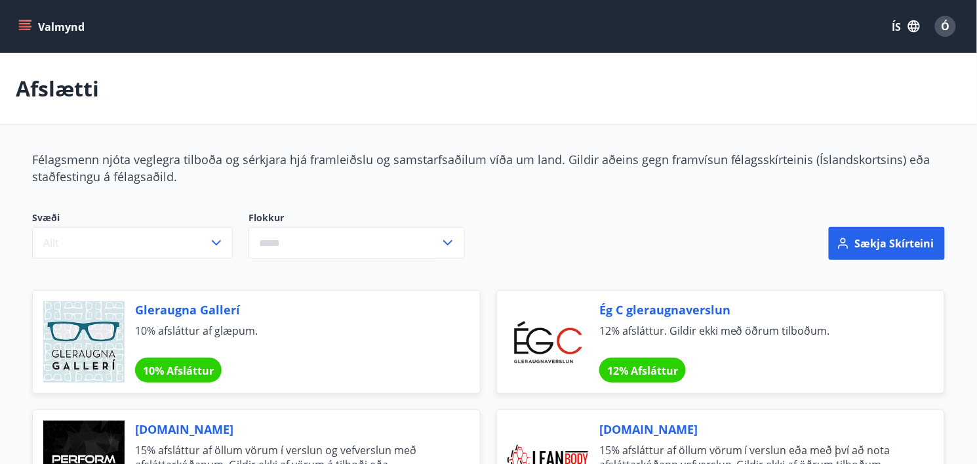
click at [24, 30] on icon "matseðill" at bounding box center [25, 29] width 12 height 1
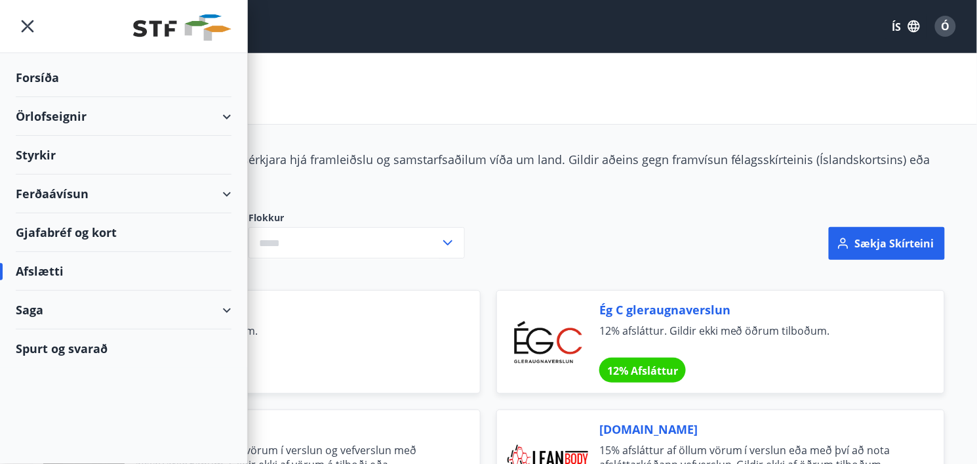
click at [54, 117] on font "Örlofseignir" at bounding box center [51, 116] width 71 height 16
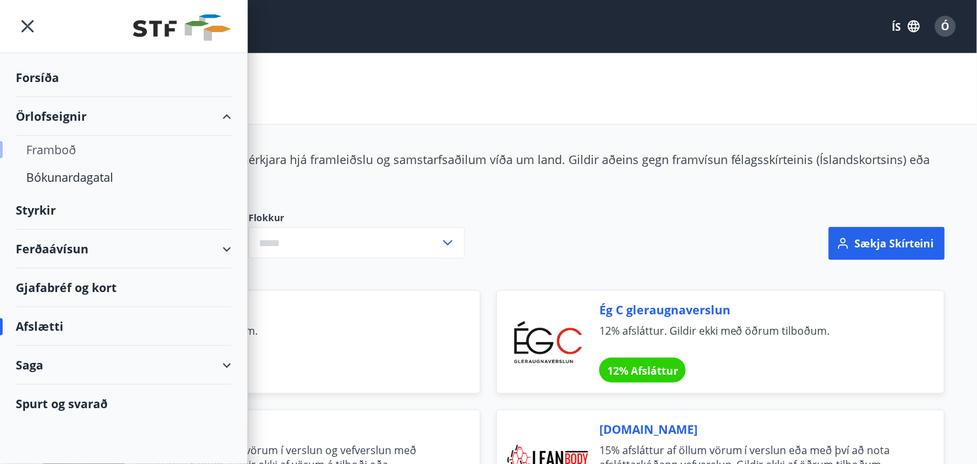
click at [56, 153] on font "Framboð" at bounding box center [51, 150] width 50 height 16
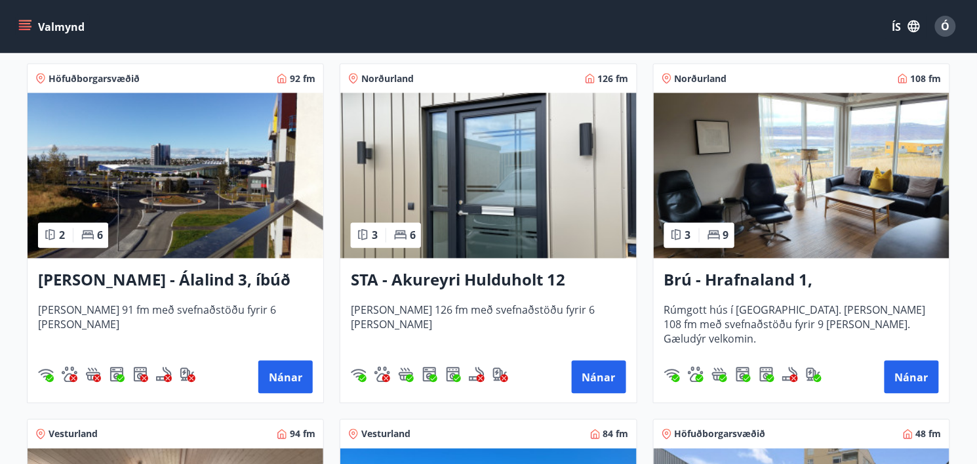
scroll to position [594, 0]
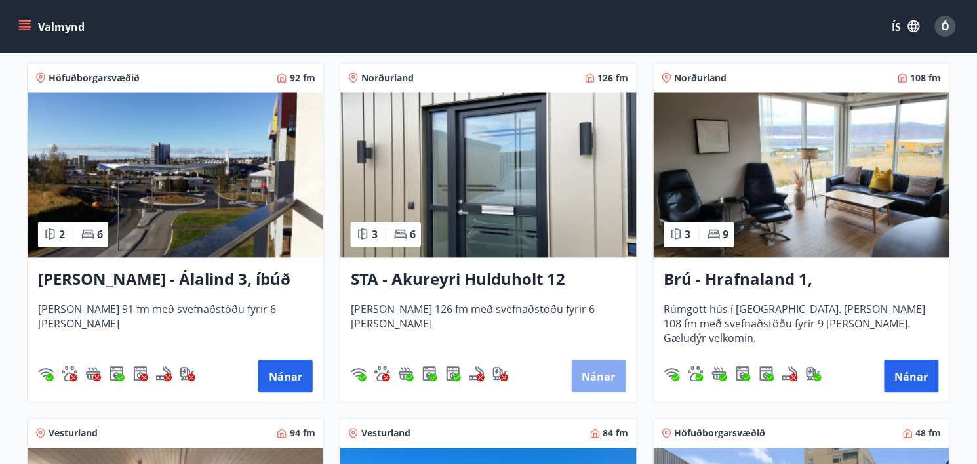
click at [596, 377] on font "Nánar" at bounding box center [598, 377] width 33 height 14
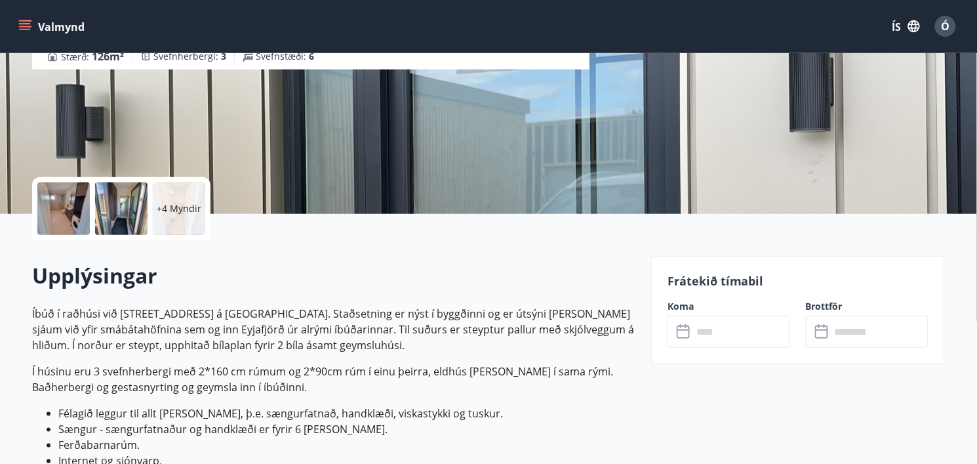
scroll to position [207, 0]
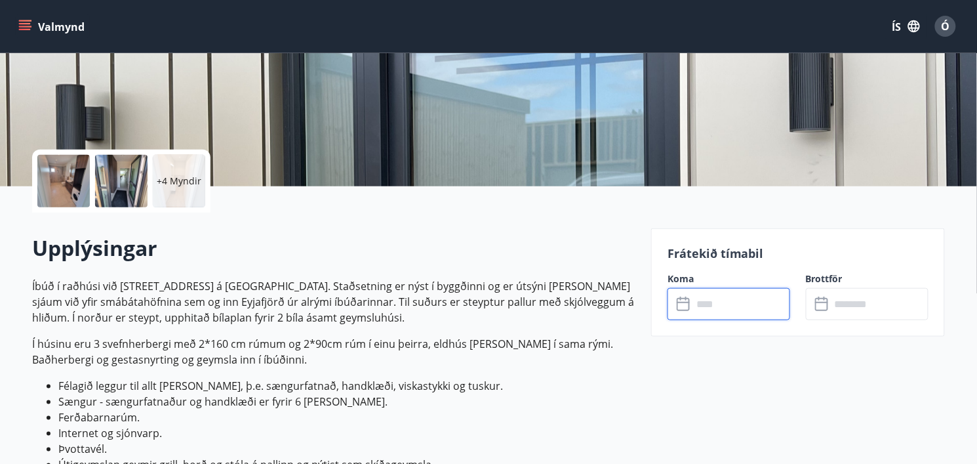
click at [745, 302] on input "text" at bounding box center [742, 304] width 98 height 32
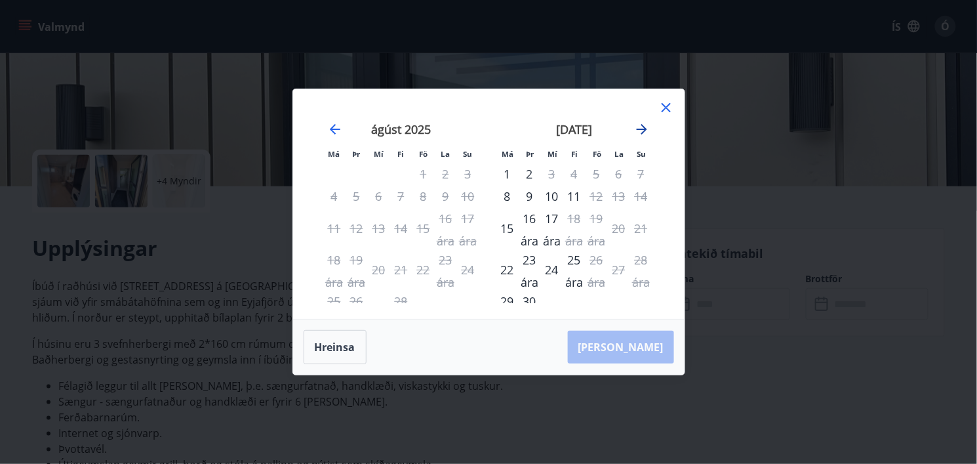
click at [644, 127] on icon "Færðu þig áfram til að skipta yfir í næsta mánuð." at bounding box center [642, 129] width 10 height 10
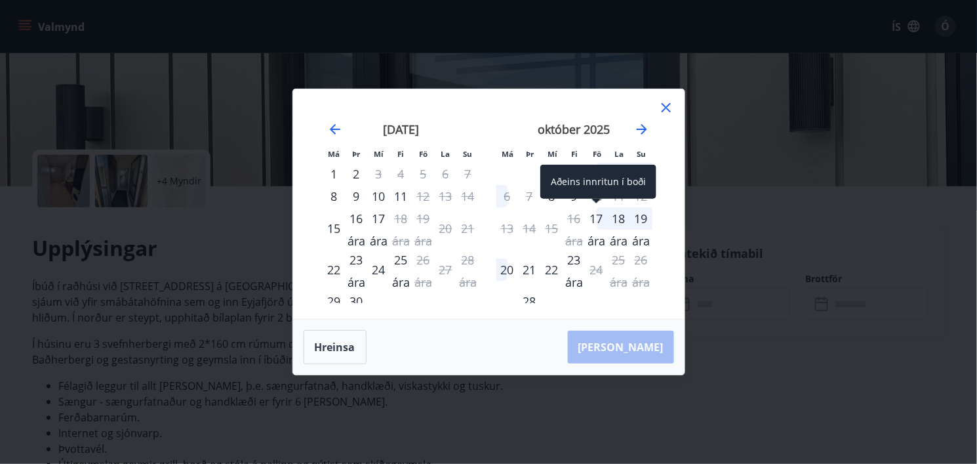
click at [600, 221] on div "17 ára" at bounding box center [597, 218] width 22 height 22
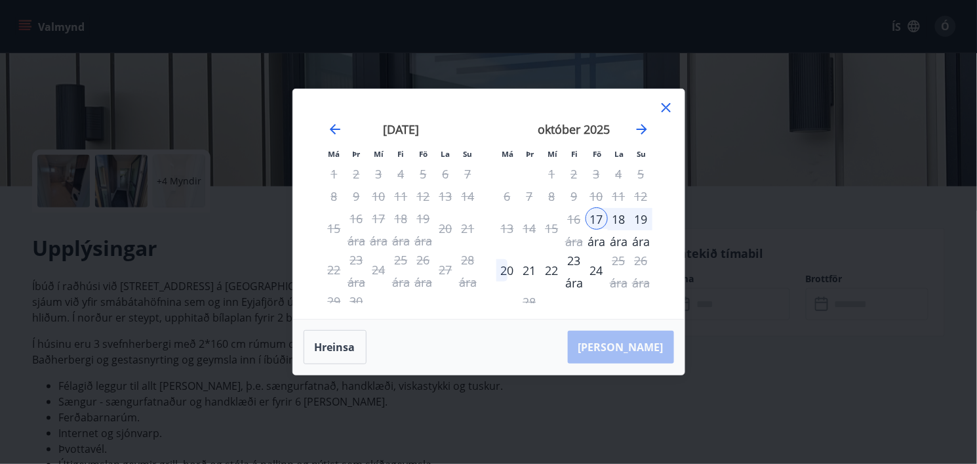
click at [644, 221] on font "19 ára" at bounding box center [641, 230] width 18 height 38
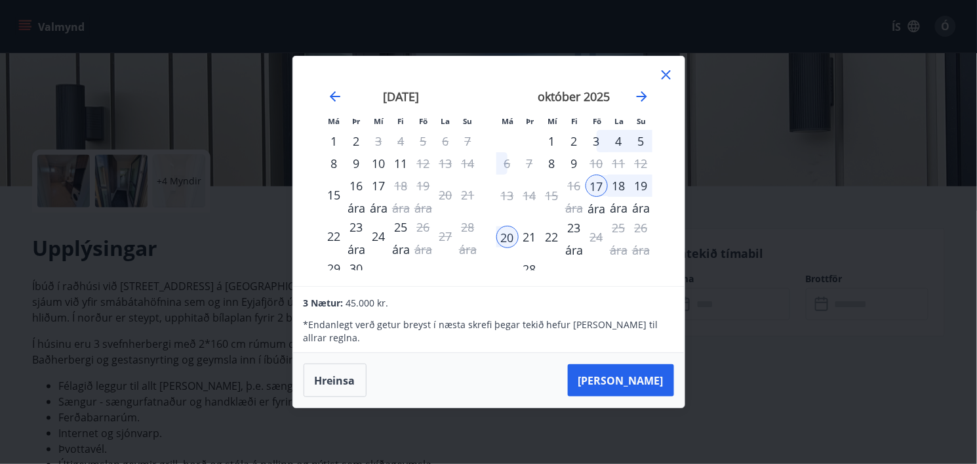
click at [666, 83] on icon at bounding box center [667, 75] width 16 height 16
